Goal: Transaction & Acquisition: Purchase product/service

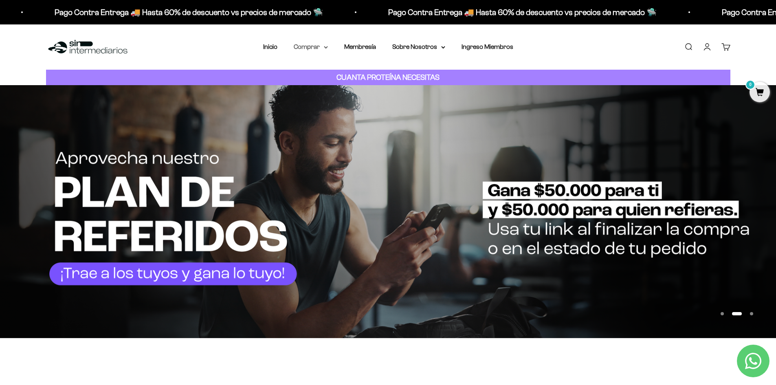
click at [324, 46] on icon at bounding box center [326, 47] width 4 height 3
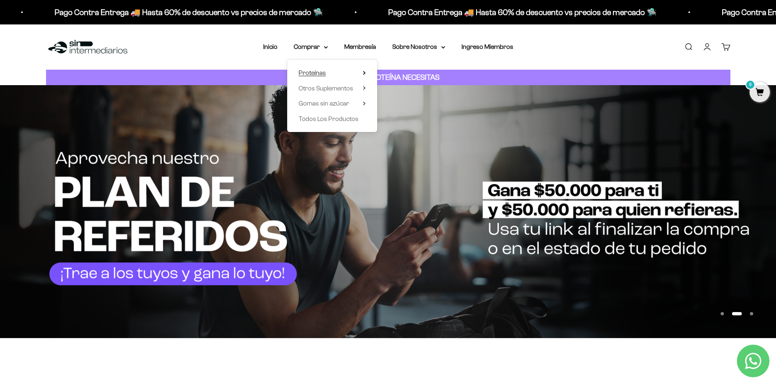
click at [322, 73] on span "Proteínas" at bounding box center [312, 72] width 27 height 7
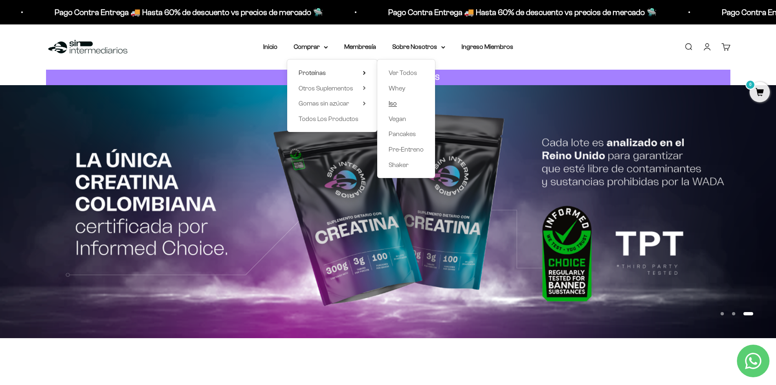
click at [395, 102] on span "Iso" at bounding box center [393, 103] width 8 height 7
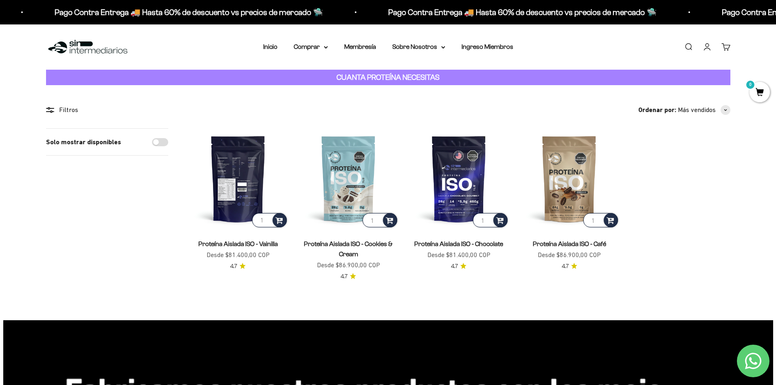
click at [243, 202] on img at bounding box center [238, 178] width 101 height 101
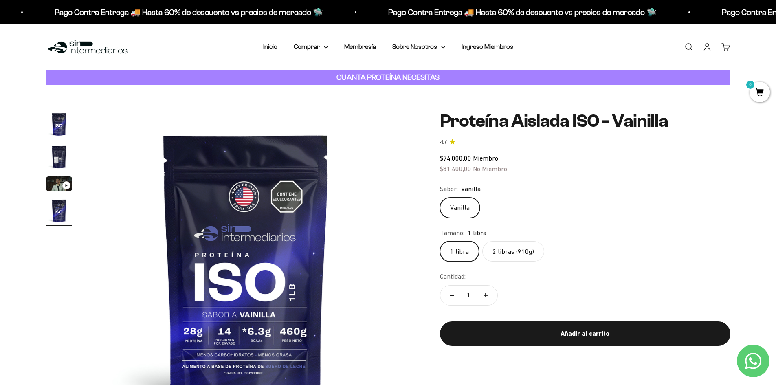
scroll to position [0, 957]
click at [500, 254] on label "2 libras (910g)" at bounding box center [514, 251] width 62 height 20
click at [440, 241] on input "2 libras (910g)" at bounding box center [440, 241] width 0 height 0
